Goal: Task Accomplishment & Management: Manage account settings

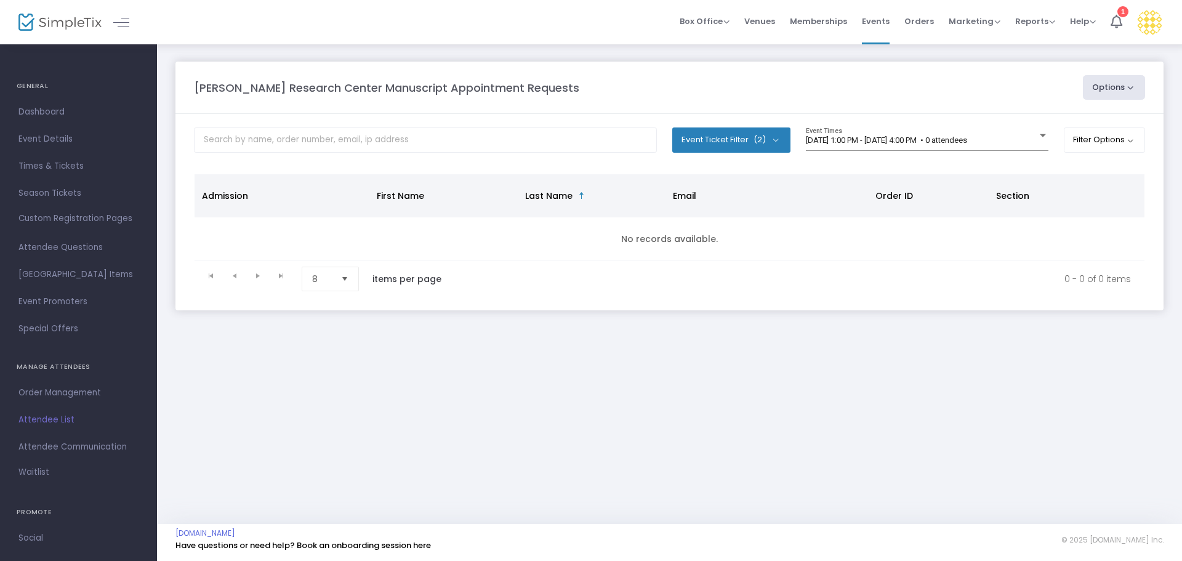
click at [1060, 136] on div "Event Ticket Filter (2) Select All RRC Manuscript Appointment Request RRC Manus…" at bounding box center [669, 144] width 951 height 34
click at [1076, 141] on button "Filter Options" at bounding box center [1105, 139] width 82 height 25
click at [972, 175] on span "ON" at bounding box center [975, 174] width 6 height 6
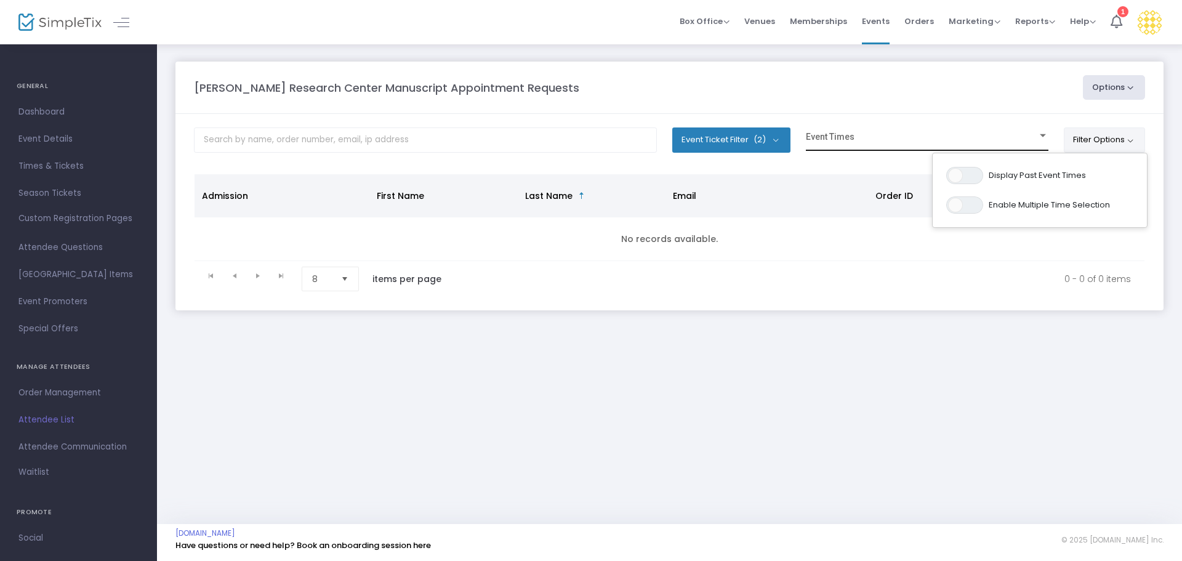
click at [858, 143] on span at bounding box center [922, 140] width 232 height 9
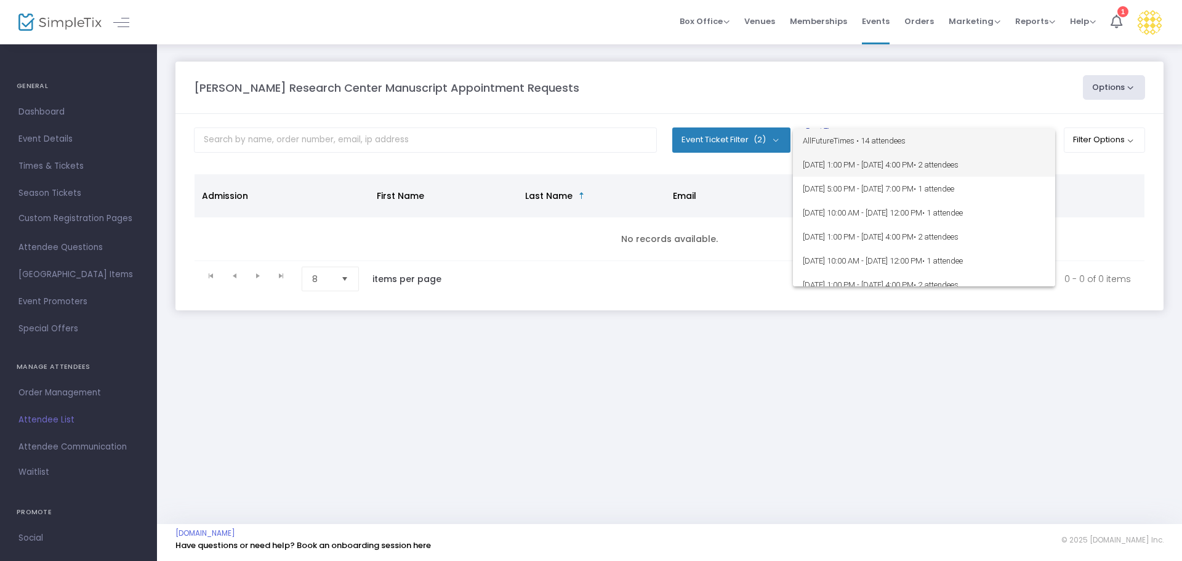
click at [877, 163] on span "[DATE] 1:00 PM - [DATE] 4:00 PM • 2 attendees" at bounding box center [924, 165] width 243 height 24
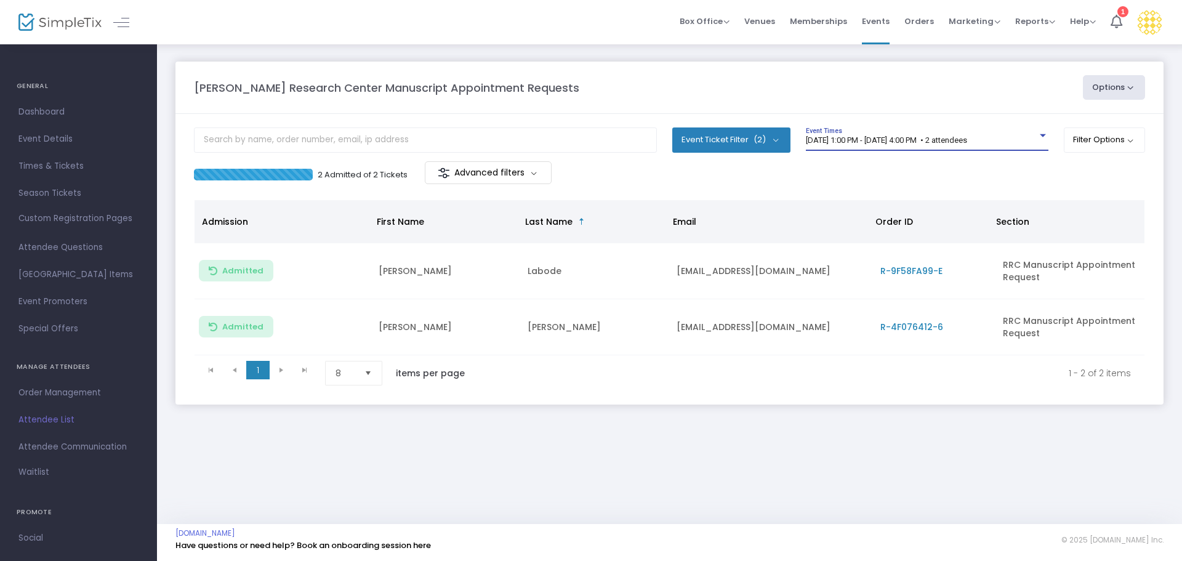
click at [956, 145] on div "[DATE] 1:00 PM - [DATE] 4:00 PM • 2 attendees" at bounding box center [922, 140] width 232 height 9
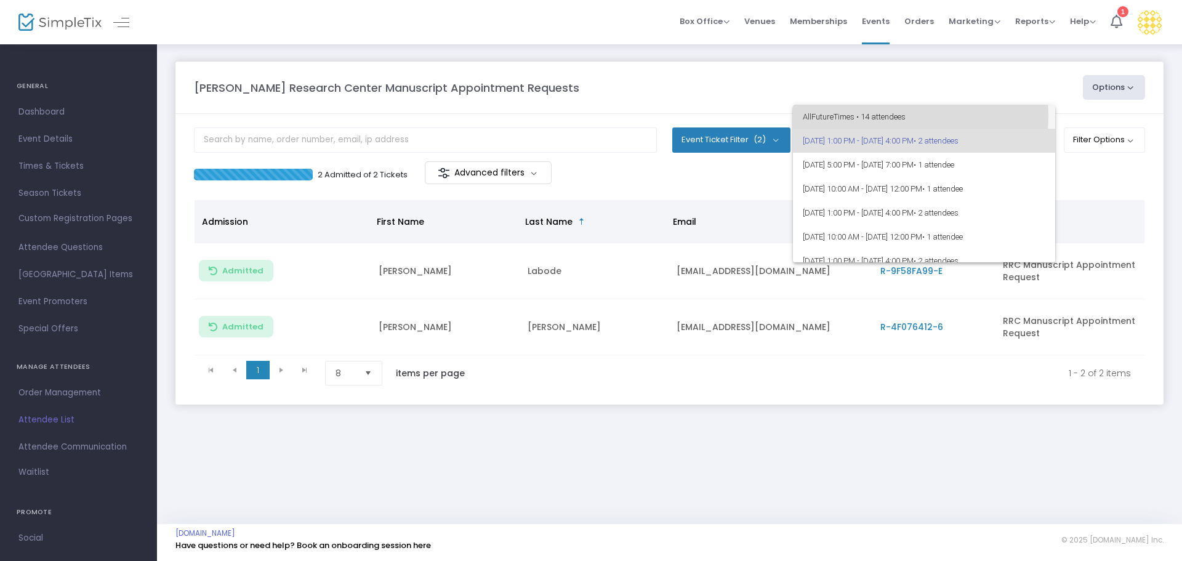
click at [862, 115] on span "All Future Times • 14 attendees" at bounding box center [924, 117] width 243 height 24
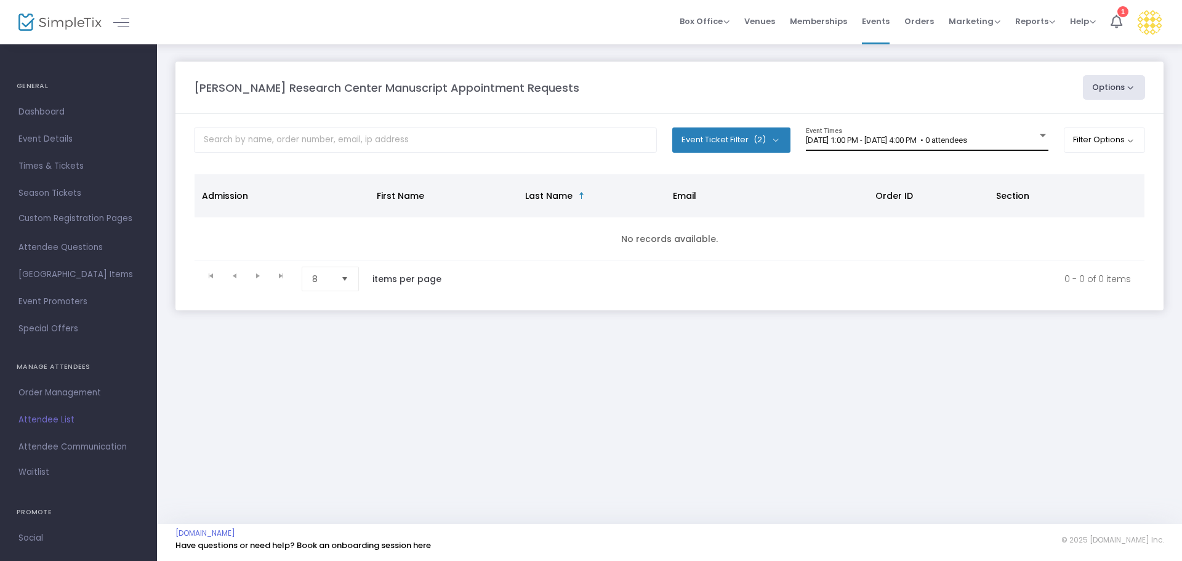
click at [834, 146] on div "[DATE] 1:00 PM - [DATE] 4:00 PM • 0 attendees Event Times" at bounding box center [927, 138] width 243 height 23
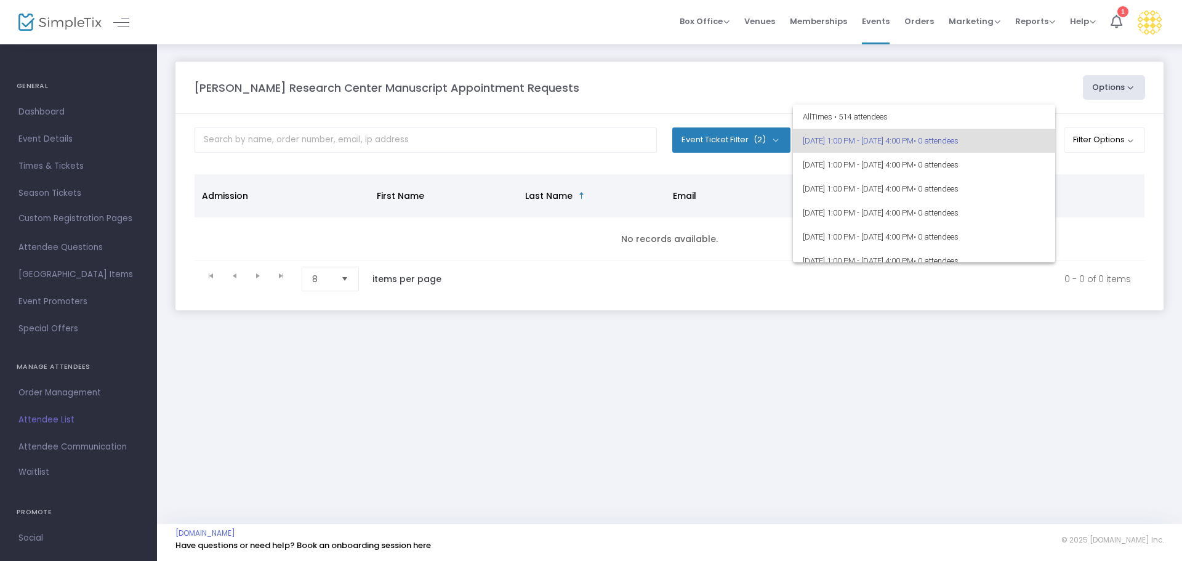
click at [870, 142] on span "[DATE] 1:00 PM - [DATE] 4:00 PM • 0 attendees" at bounding box center [924, 141] width 243 height 24
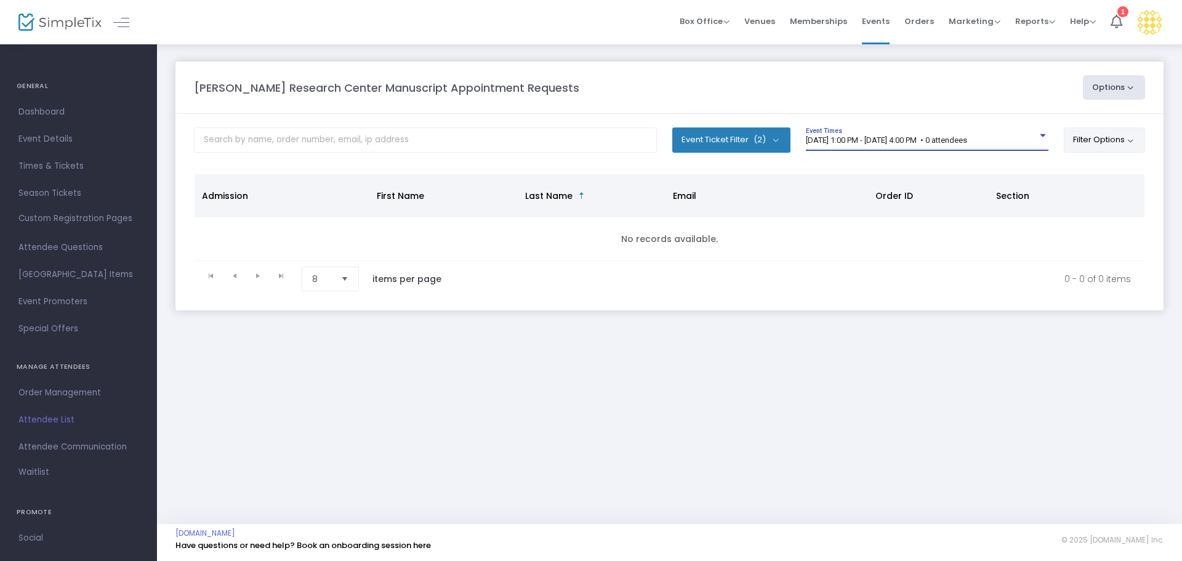
click at [1085, 140] on button "Filter Options" at bounding box center [1105, 139] width 82 height 25
click at [1078, 169] on span "Display Past Event Times" at bounding box center [1037, 175] width 97 height 12
click at [973, 174] on span "ON" at bounding box center [975, 174] width 6 height 6
click at [904, 99] on div "[PERSON_NAME] Research Center Manuscript Appointment Requests Options Export Li…" at bounding box center [670, 87] width 964 height 25
click at [881, 143] on span at bounding box center [922, 140] width 232 height 9
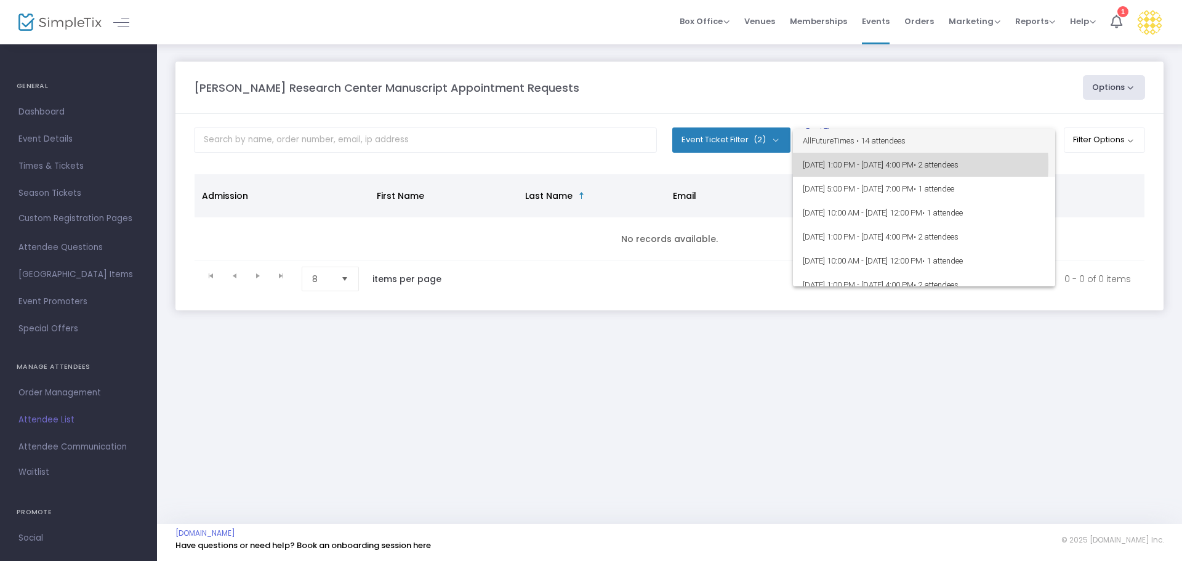
click at [877, 164] on span "[DATE] 1:00 PM - [DATE] 4:00 PM • 2 attendees" at bounding box center [924, 165] width 243 height 24
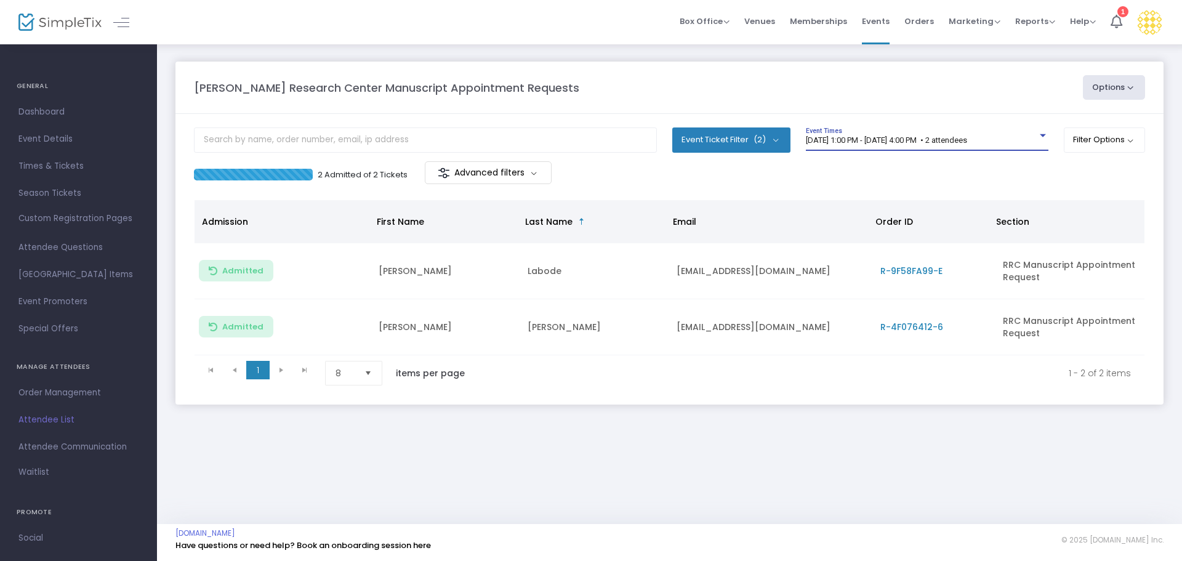
click at [818, 141] on span "[DATE] 1:00 PM - [DATE] 4:00 PM • 2 attendees" at bounding box center [886, 139] width 161 height 9
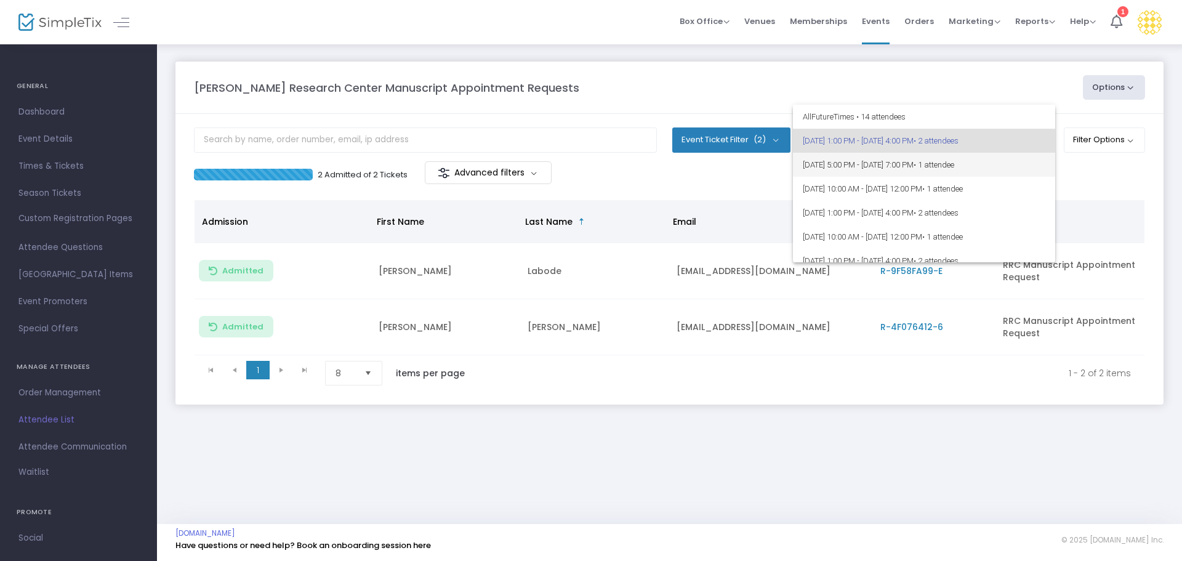
click at [862, 169] on span "[DATE] 5:00 PM - [DATE] 7:00 PM • 1 attendee" at bounding box center [924, 165] width 243 height 24
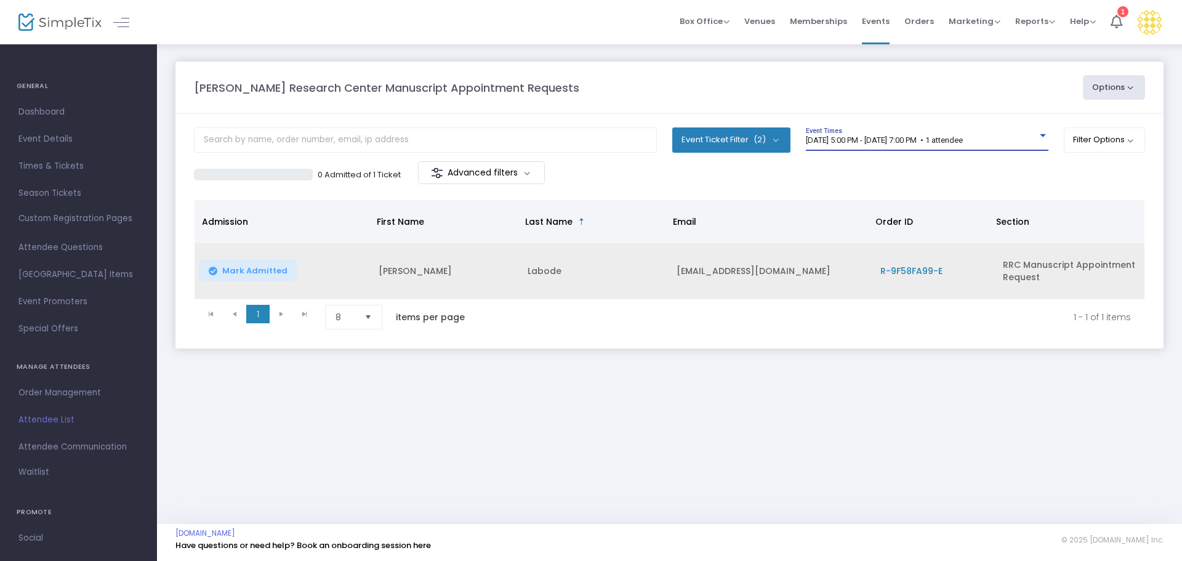
click at [254, 271] on span "Mark Admitted" at bounding box center [254, 271] width 65 height 10
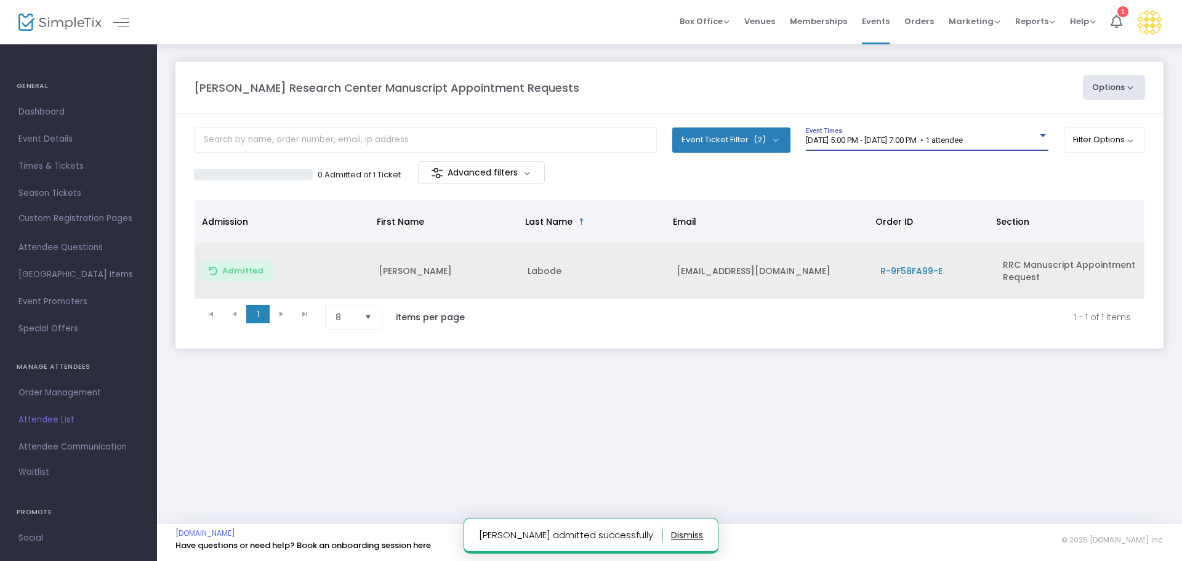
click at [884, 142] on span "[DATE] 5:00 PM - [DATE] 7:00 PM • 1 attendee" at bounding box center [884, 139] width 157 height 9
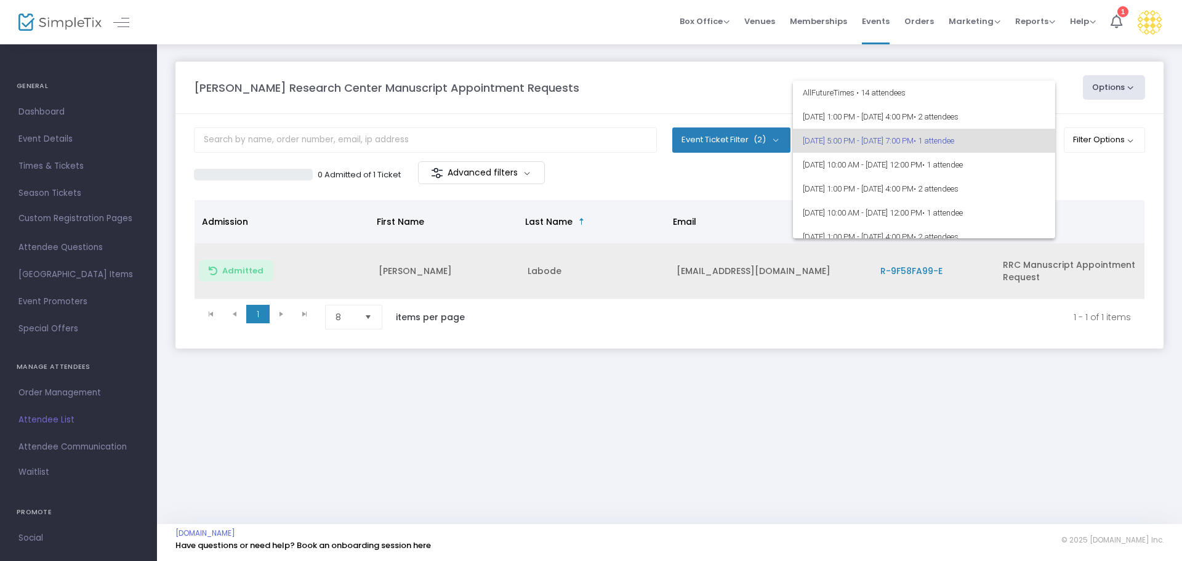
click at [937, 60] on div at bounding box center [591, 280] width 1182 height 561
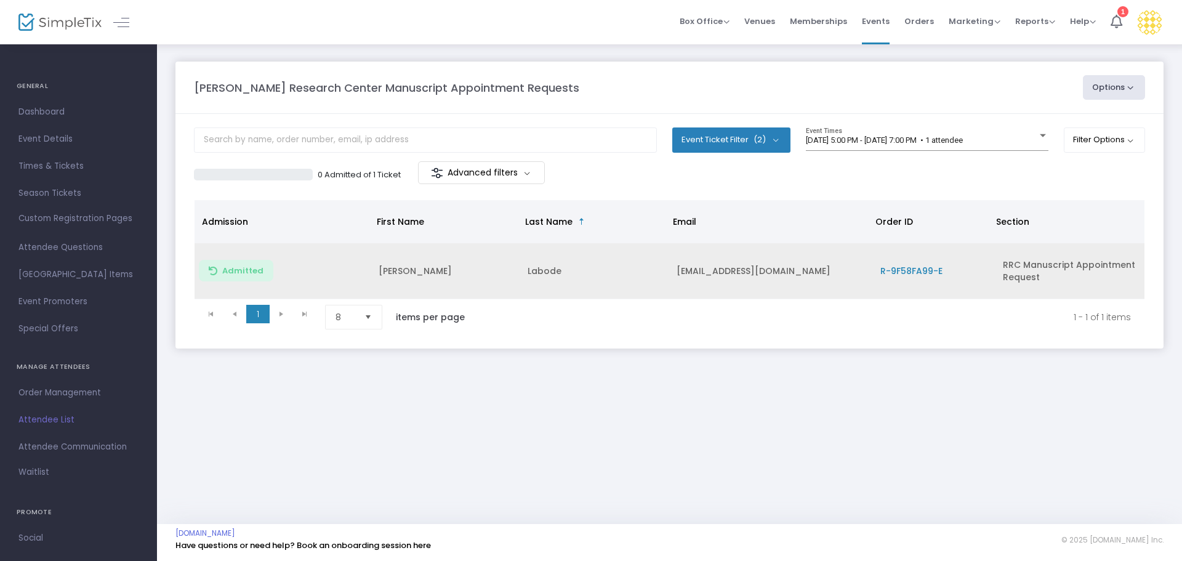
click at [502, 174] on m-button "Advanced filters" at bounding box center [481, 172] width 127 height 23
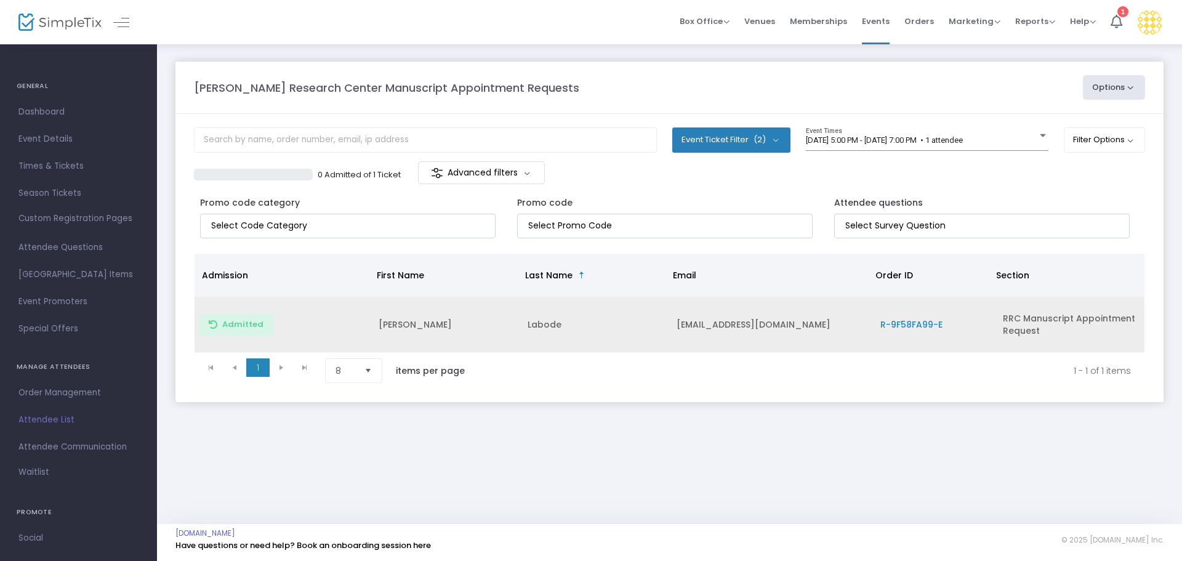
click at [504, 172] on m-button "Advanced filters" at bounding box center [481, 172] width 127 height 23
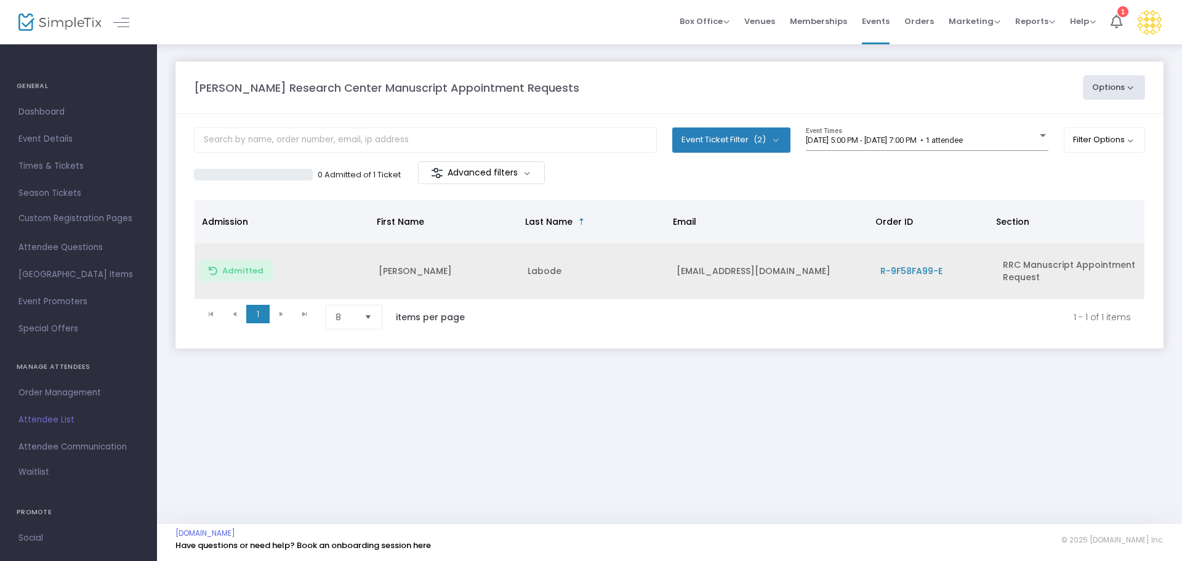
click at [596, 167] on div "0 Admitted of 1 Ticket Advanced filters" at bounding box center [432, 174] width 476 height 26
